Goal: Learn about a topic

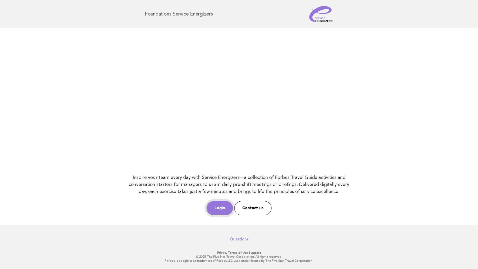
click at [224, 213] on link "Login" at bounding box center [220, 208] width 27 height 14
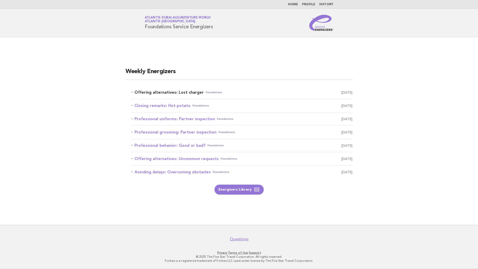
click at [194, 93] on link "Offering alternatives: Lost charger Foundations September 29" at bounding box center [242, 92] width 221 height 7
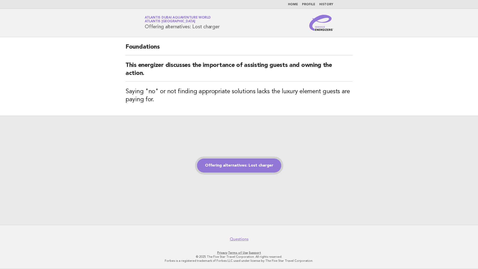
click at [201, 166] on link "Offering alternatives: Lost charger" at bounding box center [239, 165] width 84 height 14
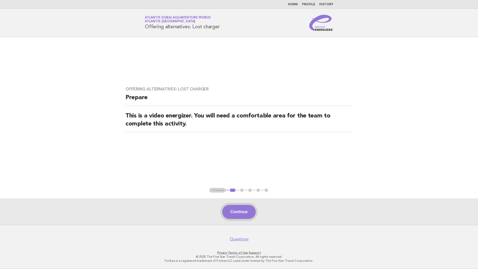
click at [238, 215] on button "Continue" at bounding box center [238, 212] width 33 height 14
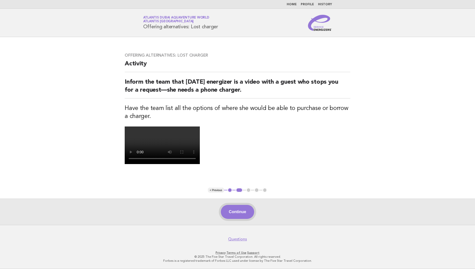
click at [237, 216] on button "Continue" at bounding box center [237, 212] width 33 height 14
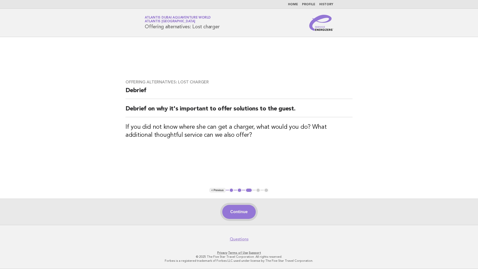
click at [252, 209] on button "Continue" at bounding box center [238, 212] width 33 height 14
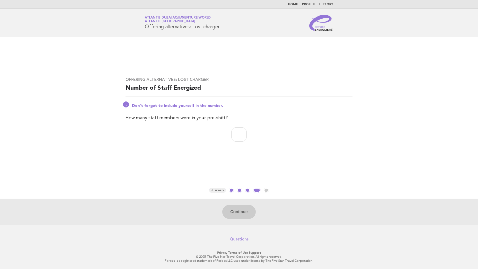
click at [252, 212] on div "Continue" at bounding box center [239, 211] width 478 height 26
